Goal: Check status: Check status

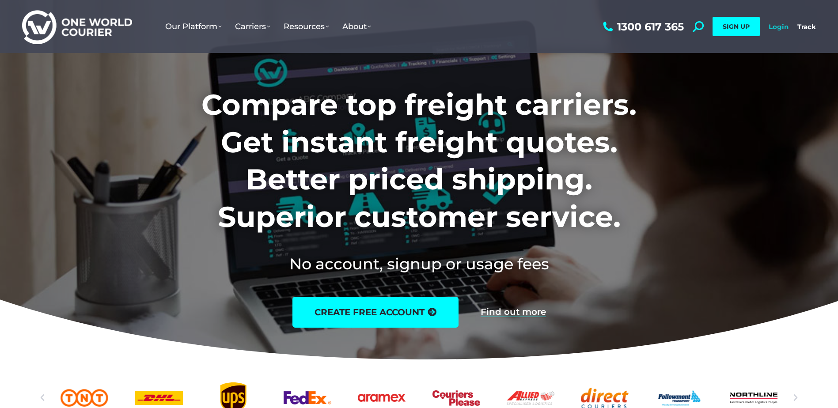
click at [779, 27] on link "Login" at bounding box center [778, 27] width 20 height 8
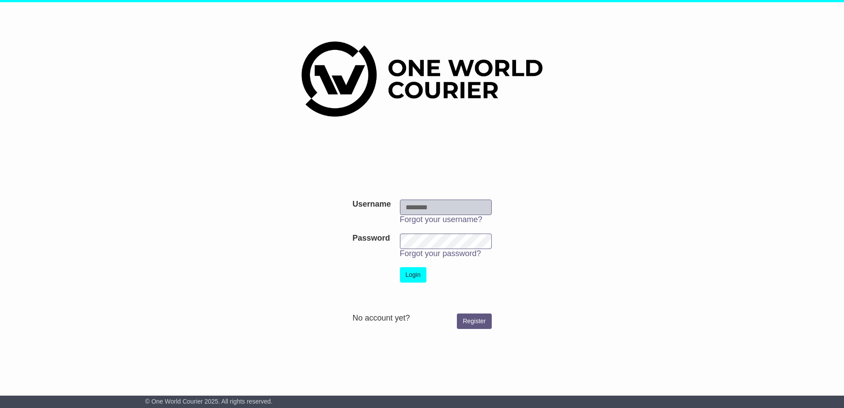
type input "**********"
click at [414, 274] on button "Login" at bounding box center [413, 274] width 26 height 15
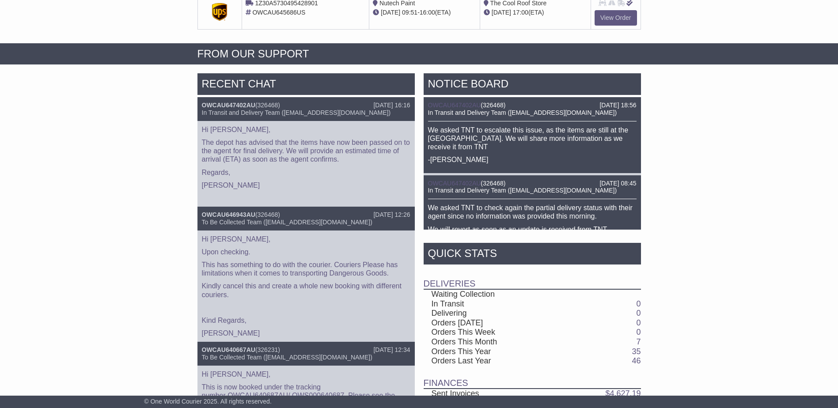
scroll to position [309, 0]
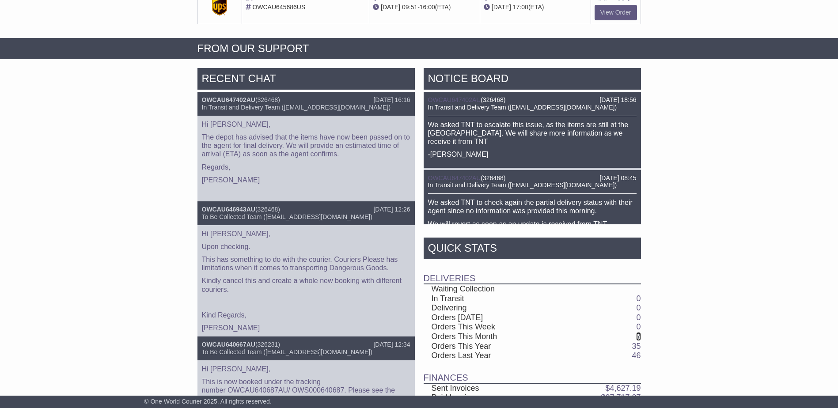
click at [637, 338] on link "7" at bounding box center [638, 336] width 4 height 9
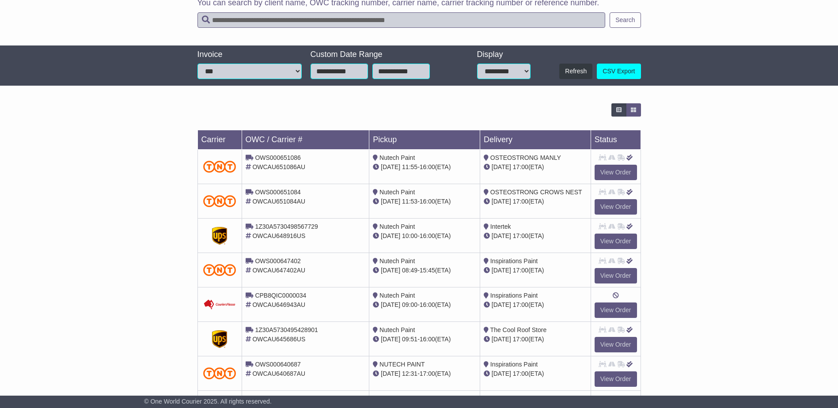
scroll to position [177, 0]
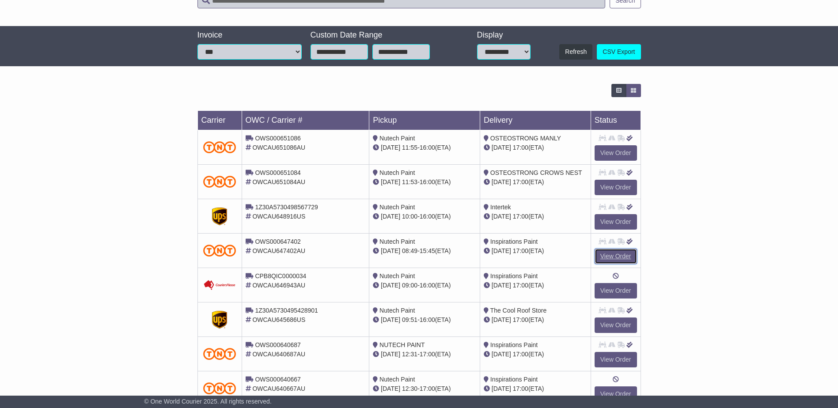
click at [616, 253] on link "View Order" at bounding box center [615, 256] width 42 height 15
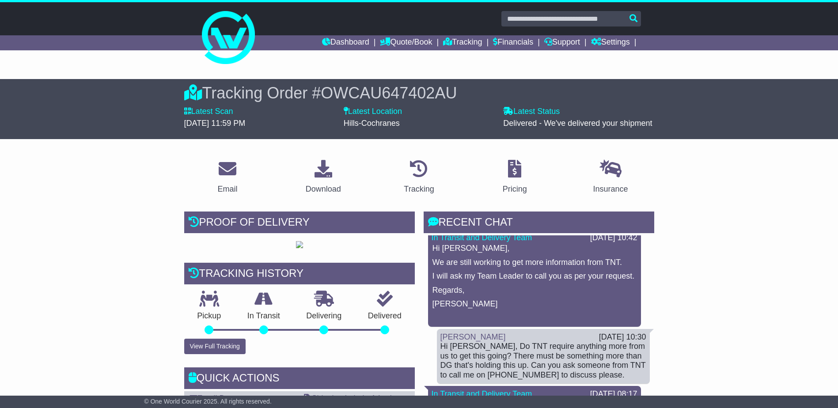
scroll to position [44, 0]
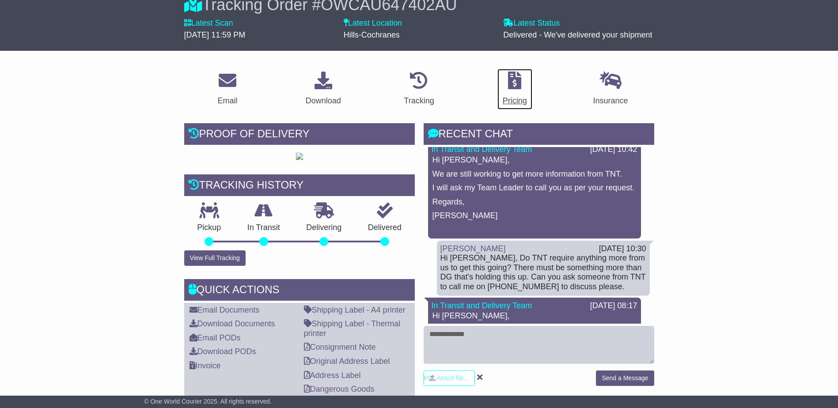
click at [510, 89] on icon at bounding box center [514, 81] width 13 height 18
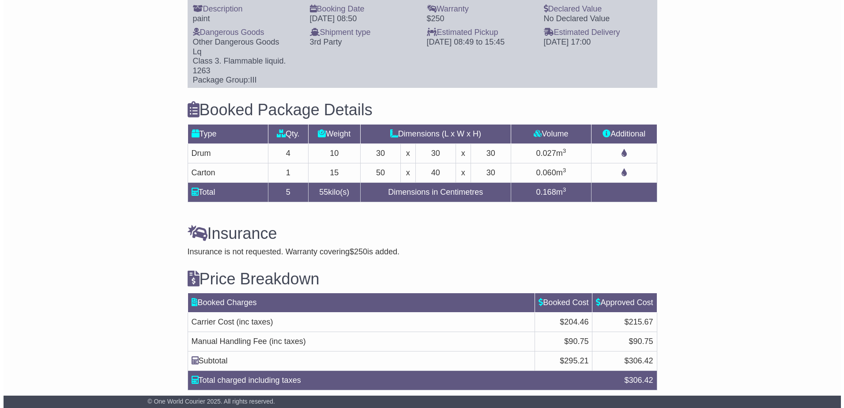
scroll to position [862, 0]
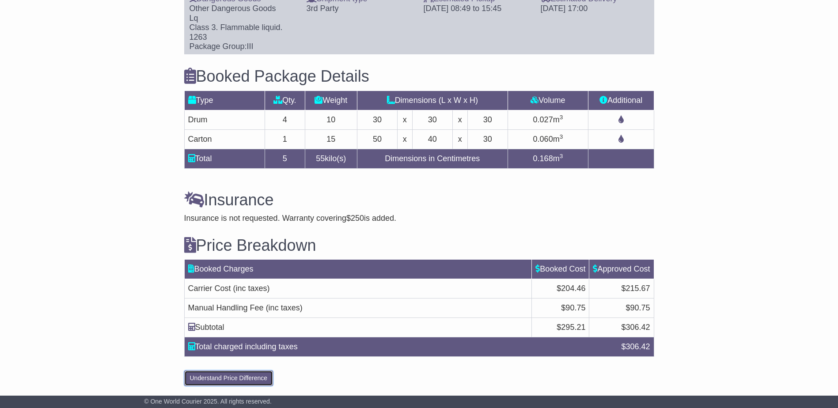
drag, startPoint x: 227, startPoint y: 378, endPoint x: 133, endPoint y: 370, distance: 94.4
click at [200, 378] on button "Understand Price Difference" at bounding box center [228, 377] width 89 height 15
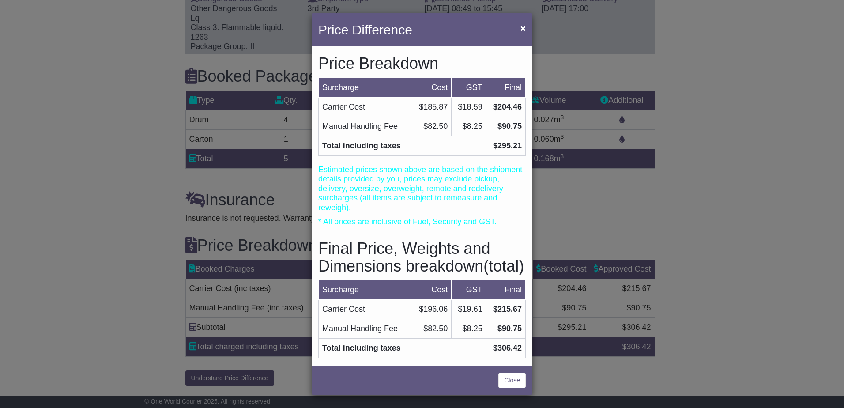
scroll to position [0, 0]
